Goal: Download file/media

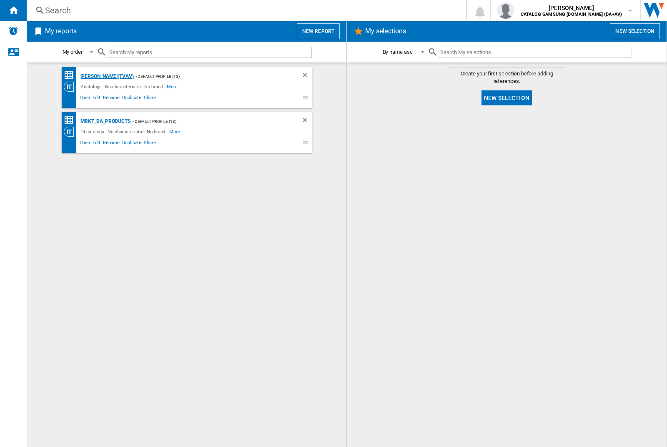
click at [92, 76] on div "[PERSON_NAME](TVAV)" at bounding box center [105, 76] width 55 height 10
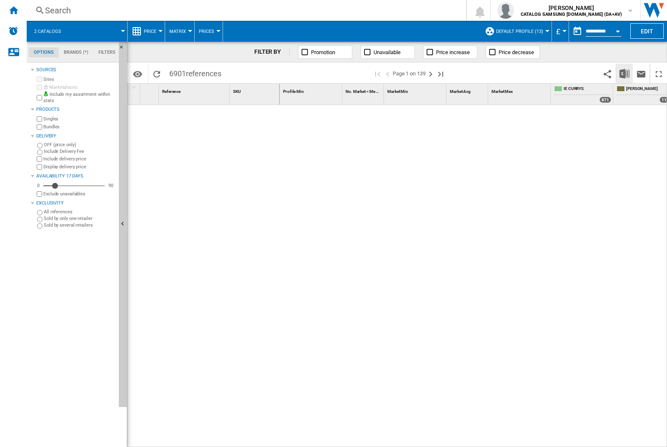
click at [624, 73] on img "Download in Excel" at bounding box center [624, 74] width 10 height 10
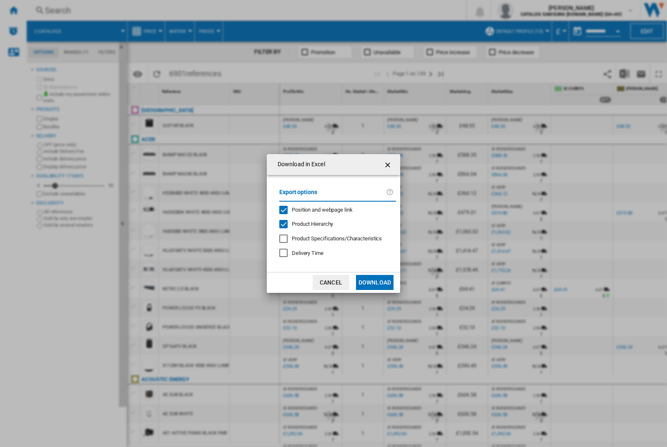
click at [334, 210] on span "Position and webpage link" at bounding box center [322, 210] width 61 height 6
click at [374, 282] on button "Download" at bounding box center [374, 282] width 37 height 15
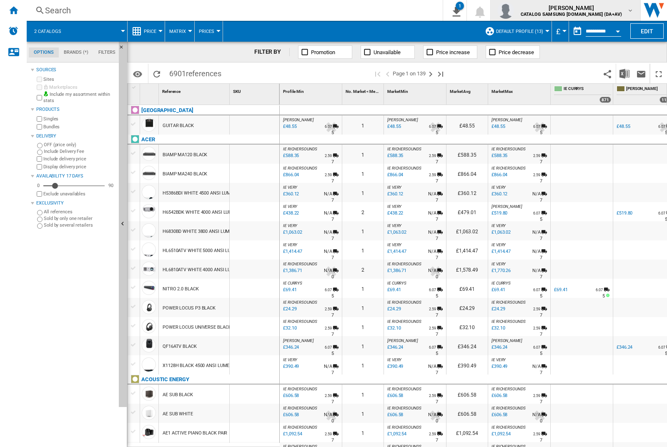
click at [514, 10] on img "button" at bounding box center [505, 10] width 17 height 17
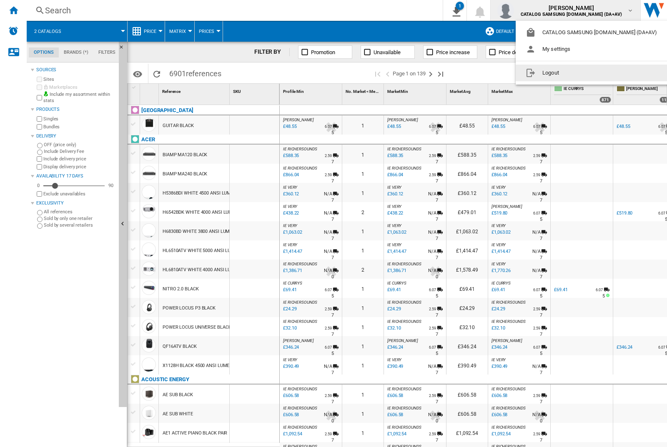
click at [579, 73] on button "Logout" at bounding box center [592, 73] width 155 height 17
